Goal: Information Seeking & Learning: Learn about a topic

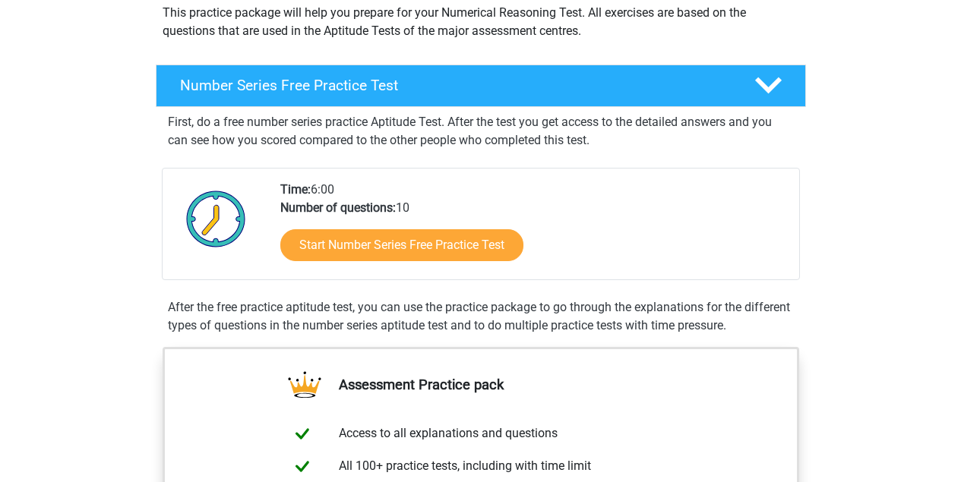
scroll to position [299, 0]
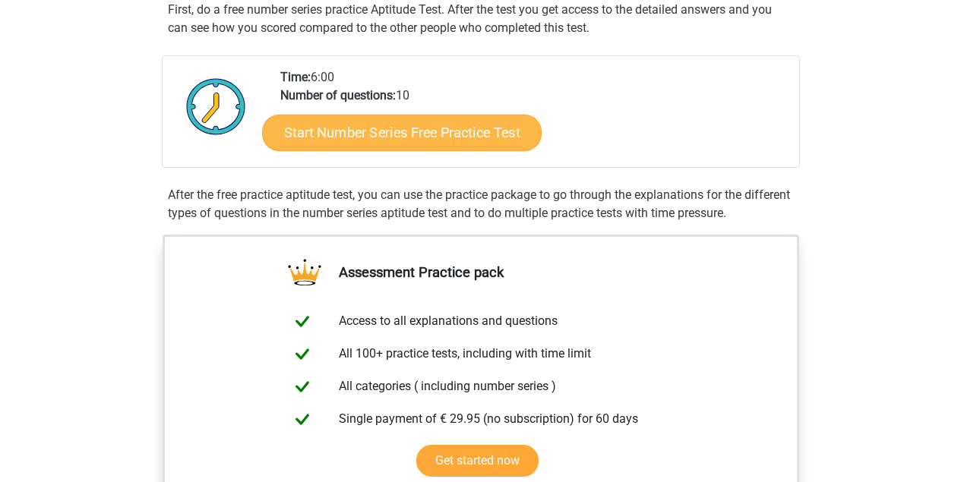
click at [444, 124] on link "Start Number Series Free Practice Test" at bounding box center [402, 132] width 280 height 36
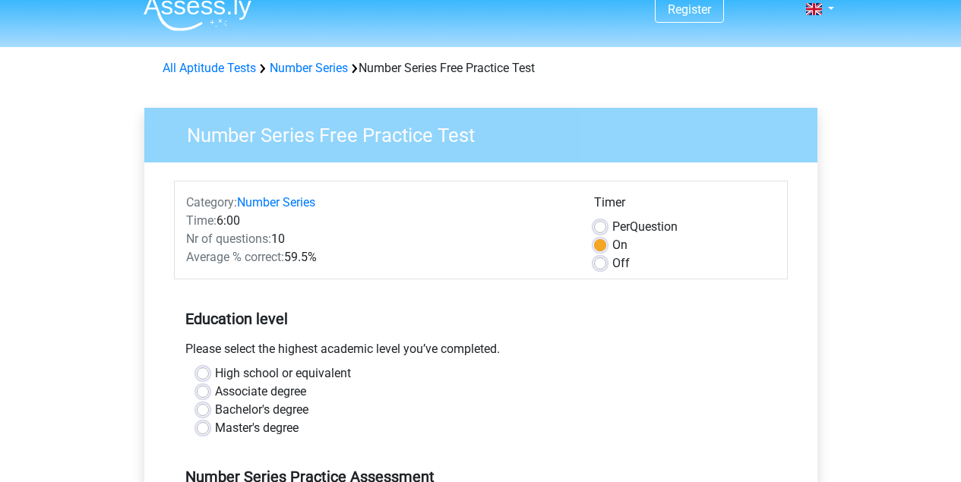
scroll to position [59, 0]
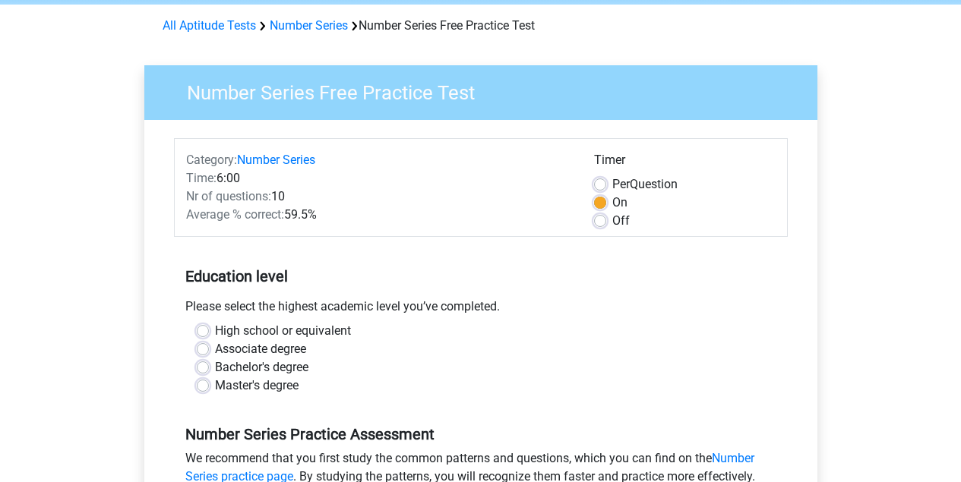
click at [215, 327] on label "High school or equivalent" at bounding box center [283, 331] width 136 height 18
click at [209, 327] on input "High school or equivalent" at bounding box center [203, 329] width 12 height 15
radio input "true"
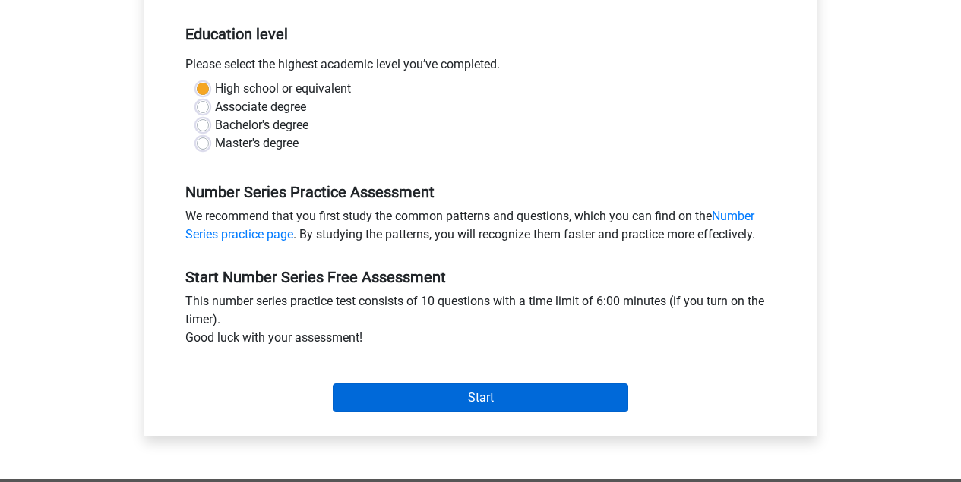
click at [539, 400] on input "Start" at bounding box center [481, 398] width 296 height 29
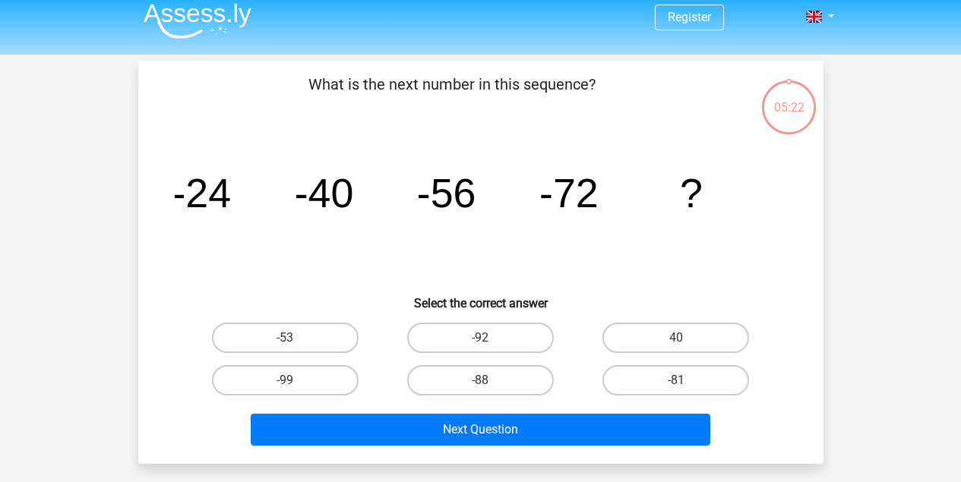
scroll to position [12, 0]
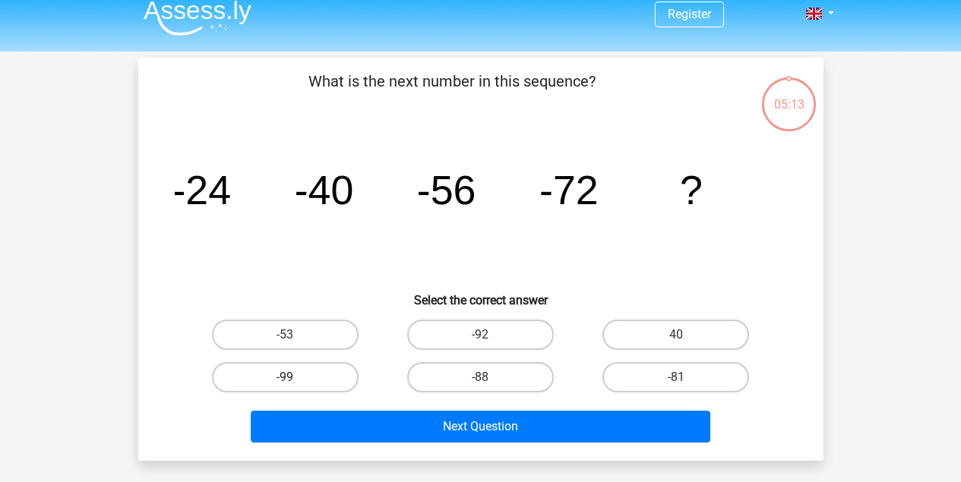
drag, startPoint x: 314, startPoint y: 365, endPoint x: 338, endPoint y: 370, distance: 24.7
click at [314, 365] on label "-99" at bounding box center [285, 377] width 147 height 30
click at [295, 378] on input "-99" at bounding box center [290, 383] width 10 height 10
radio input "true"
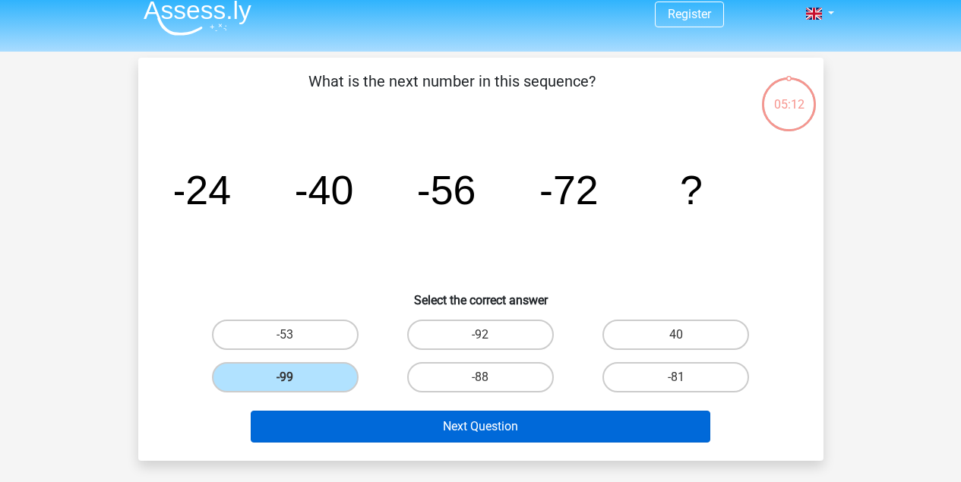
click at [512, 425] on button "Next Question" at bounding box center [481, 427] width 460 height 32
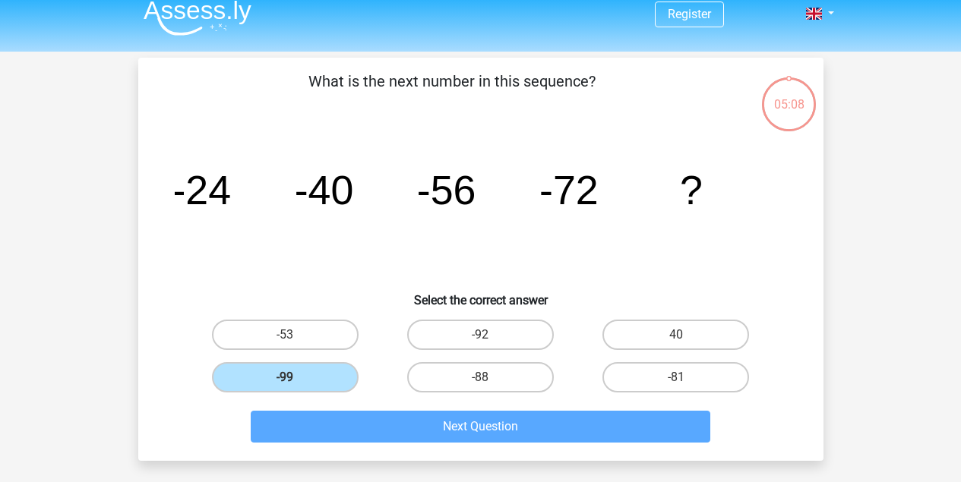
scroll to position [70, 0]
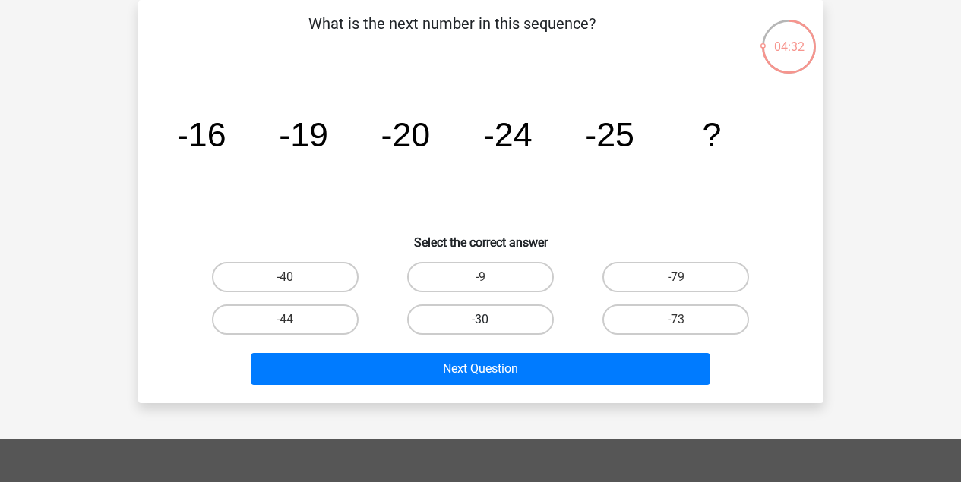
click at [514, 314] on label "-30" at bounding box center [480, 320] width 147 height 30
click at [490, 320] on input "-30" at bounding box center [485, 325] width 10 height 10
radio input "true"
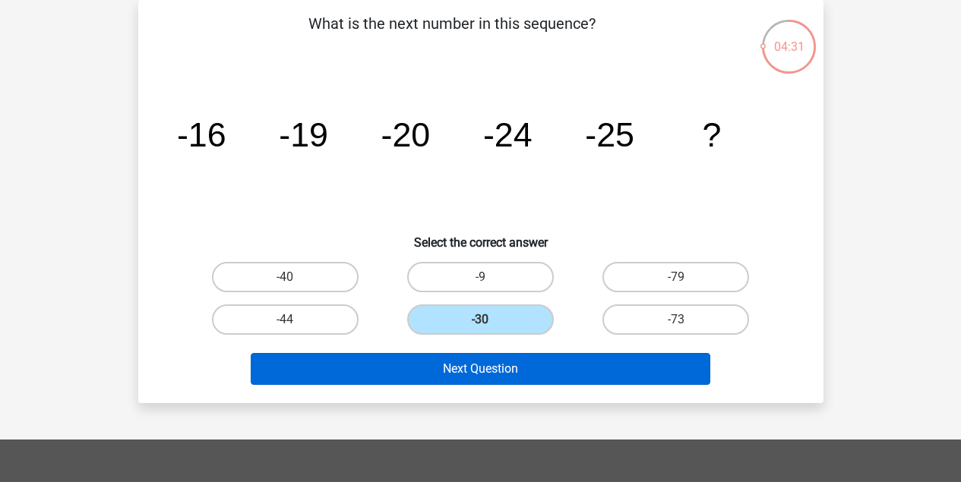
click at [617, 381] on button "Next Question" at bounding box center [481, 369] width 460 height 32
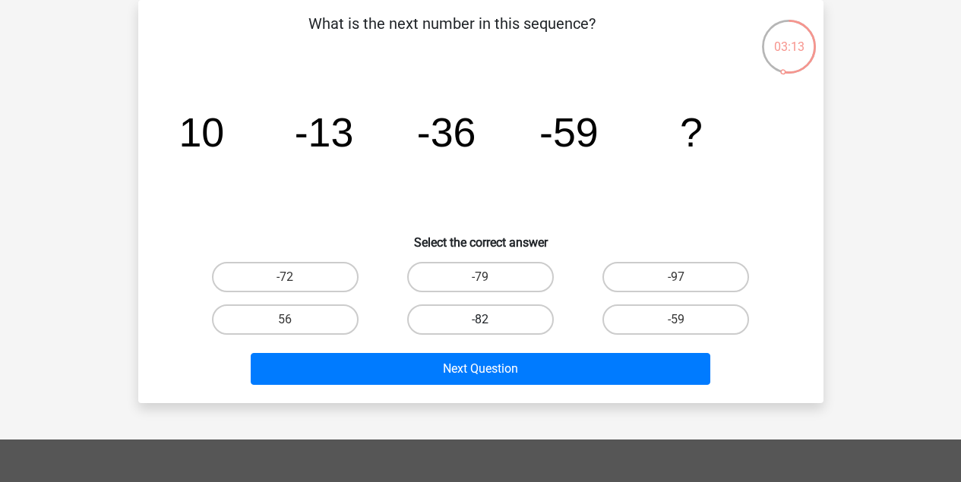
click at [505, 309] on label "-82" at bounding box center [480, 320] width 147 height 30
click at [490, 320] on input "-82" at bounding box center [485, 325] width 10 height 10
radio input "true"
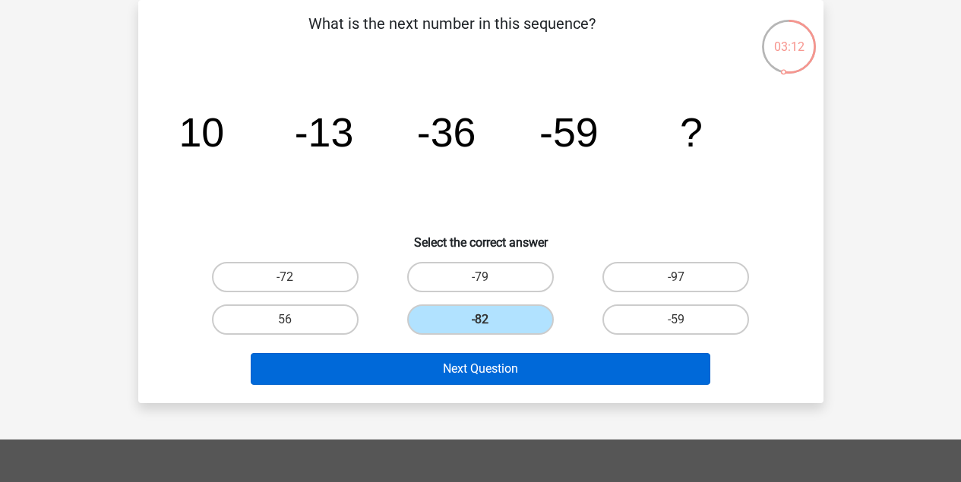
click at [596, 361] on button "Next Question" at bounding box center [481, 369] width 460 height 32
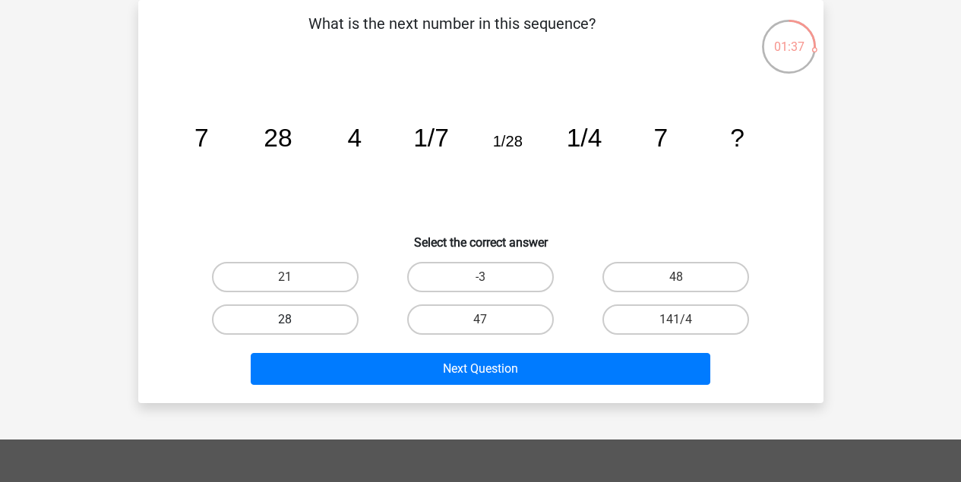
click at [302, 318] on label "28" at bounding box center [285, 320] width 147 height 30
click at [295, 320] on input "28" at bounding box center [290, 325] width 10 height 10
radio input "true"
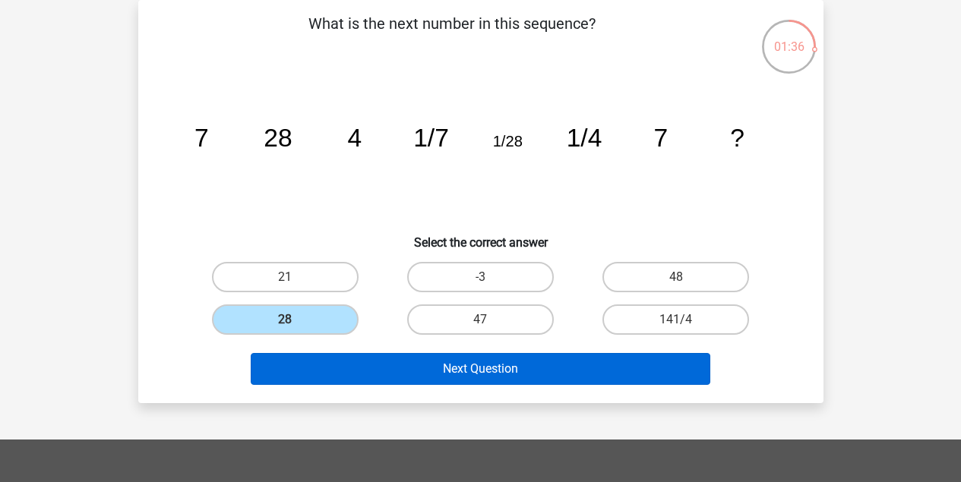
click at [501, 381] on button "Next Question" at bounding box center [481, 369] width 460 height 32
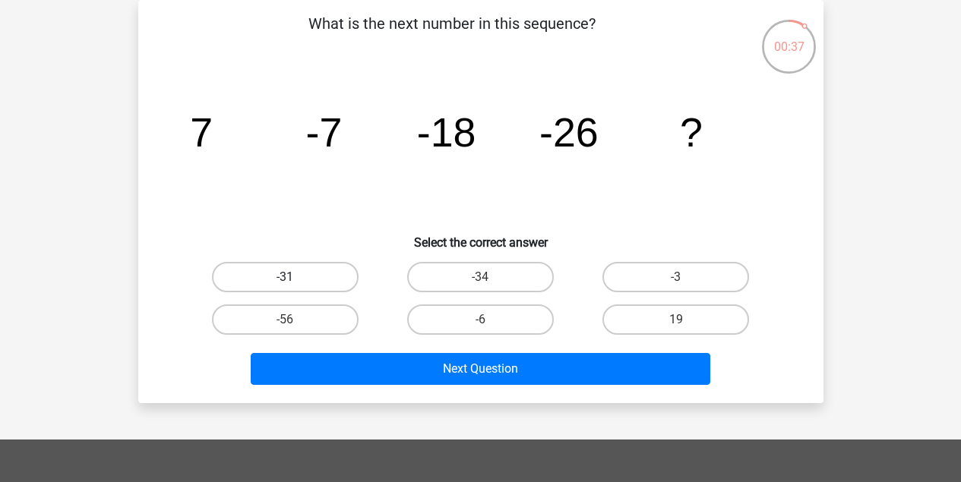
click at [319, 267] on label "-31" at bounding box center [285, 277] width 147 height 30
click at [295, 277] on input "-31" at bounding box center [290, 282] width 10 height 10
radio input "true"
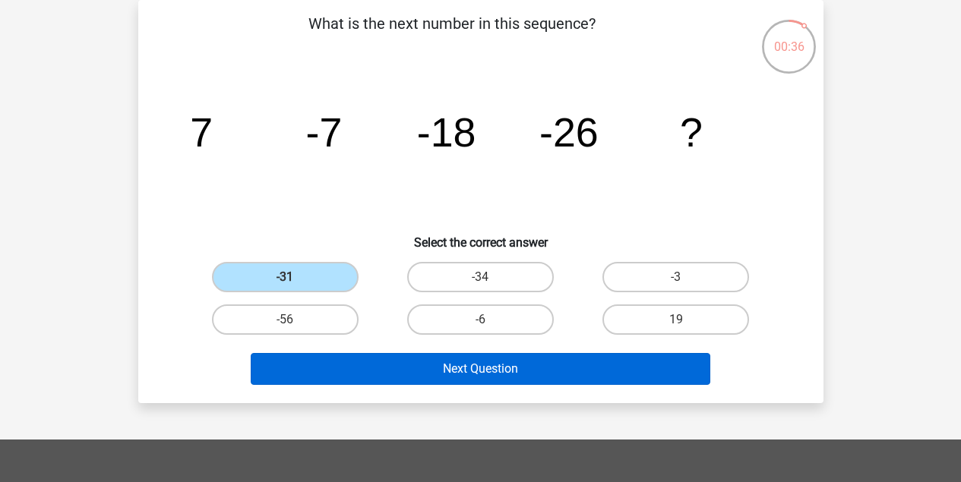
click at [409, 358] on button "Next Question" at bounding box center [481, 369] width 460 height 32
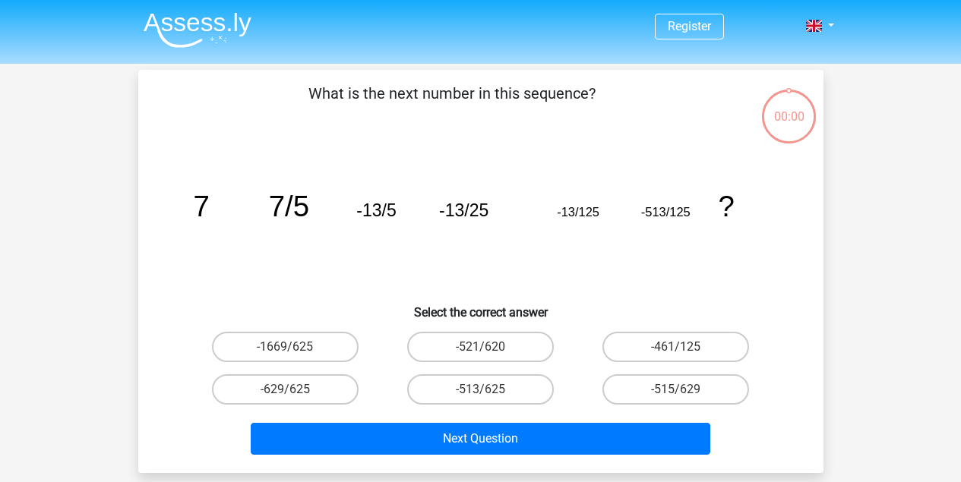
scroll to position [70, 0]
